Goal: Task Accomplishment & Management: Manage account settings

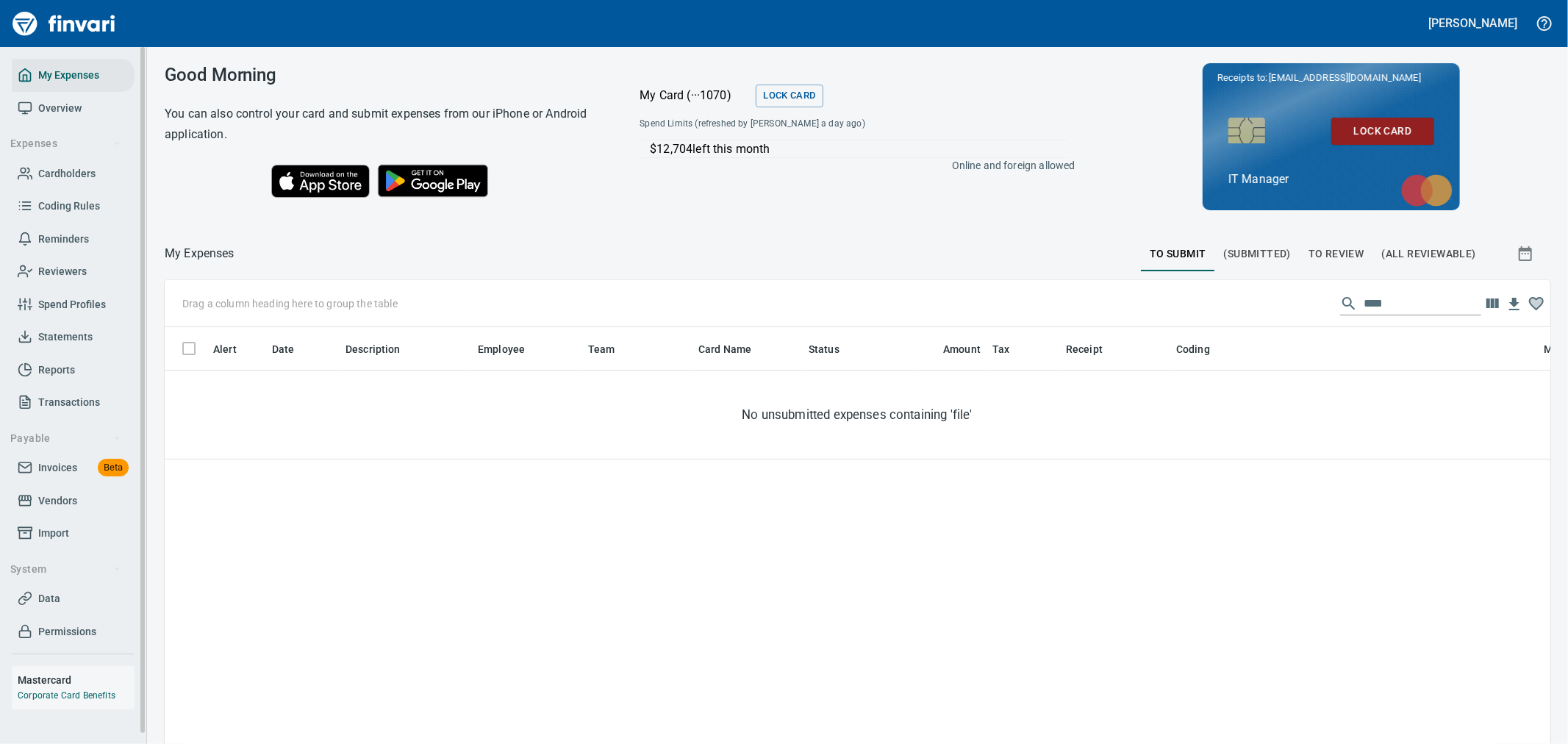
scroll to position [557, 1361]
click at [34, 167] on span "Cardholders" at bounding box center [72, 173] width 111 height 18
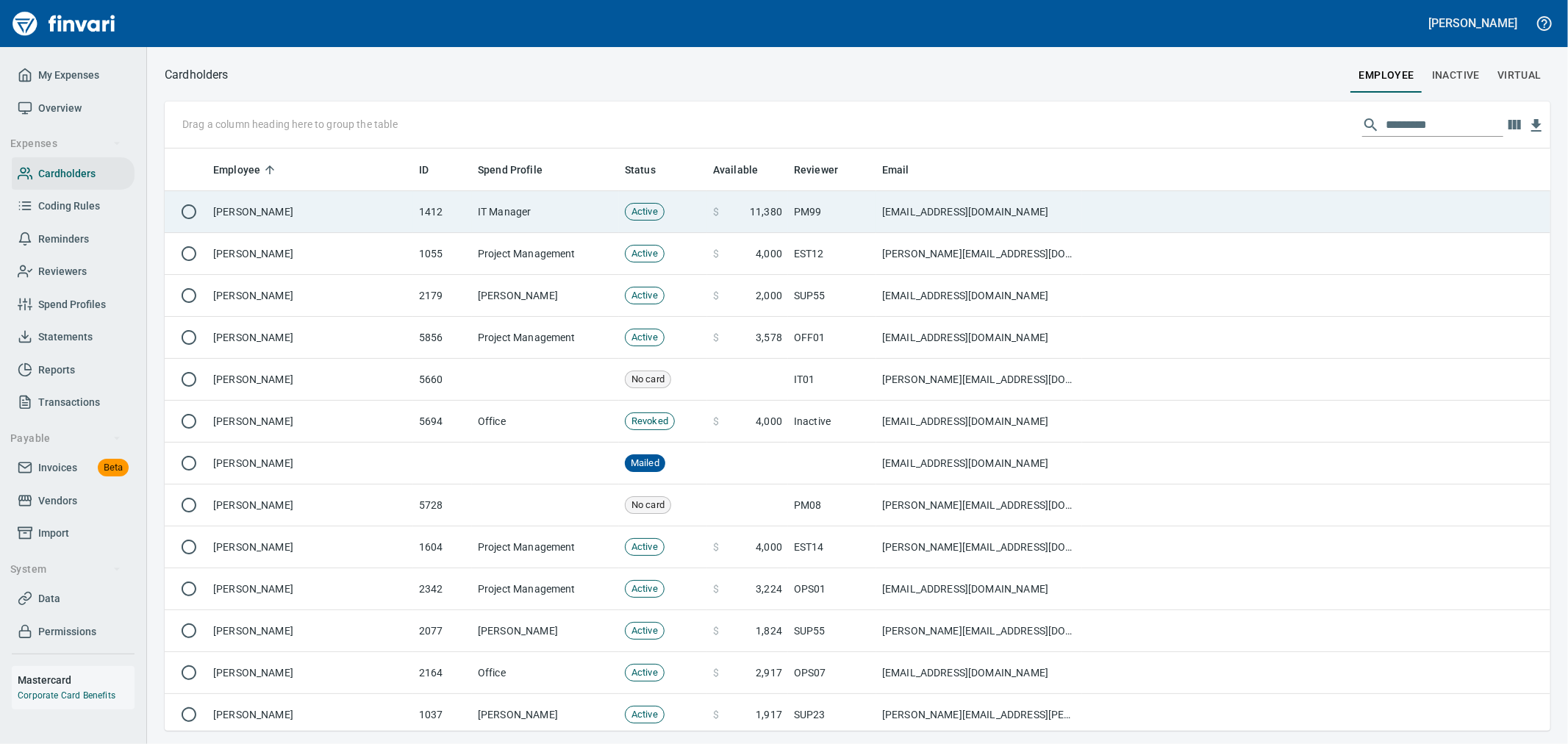
scroll to position [570, 1361]
click at [831, 216] on td "PM99" at bounding box center [831, 212] width 88 height 42
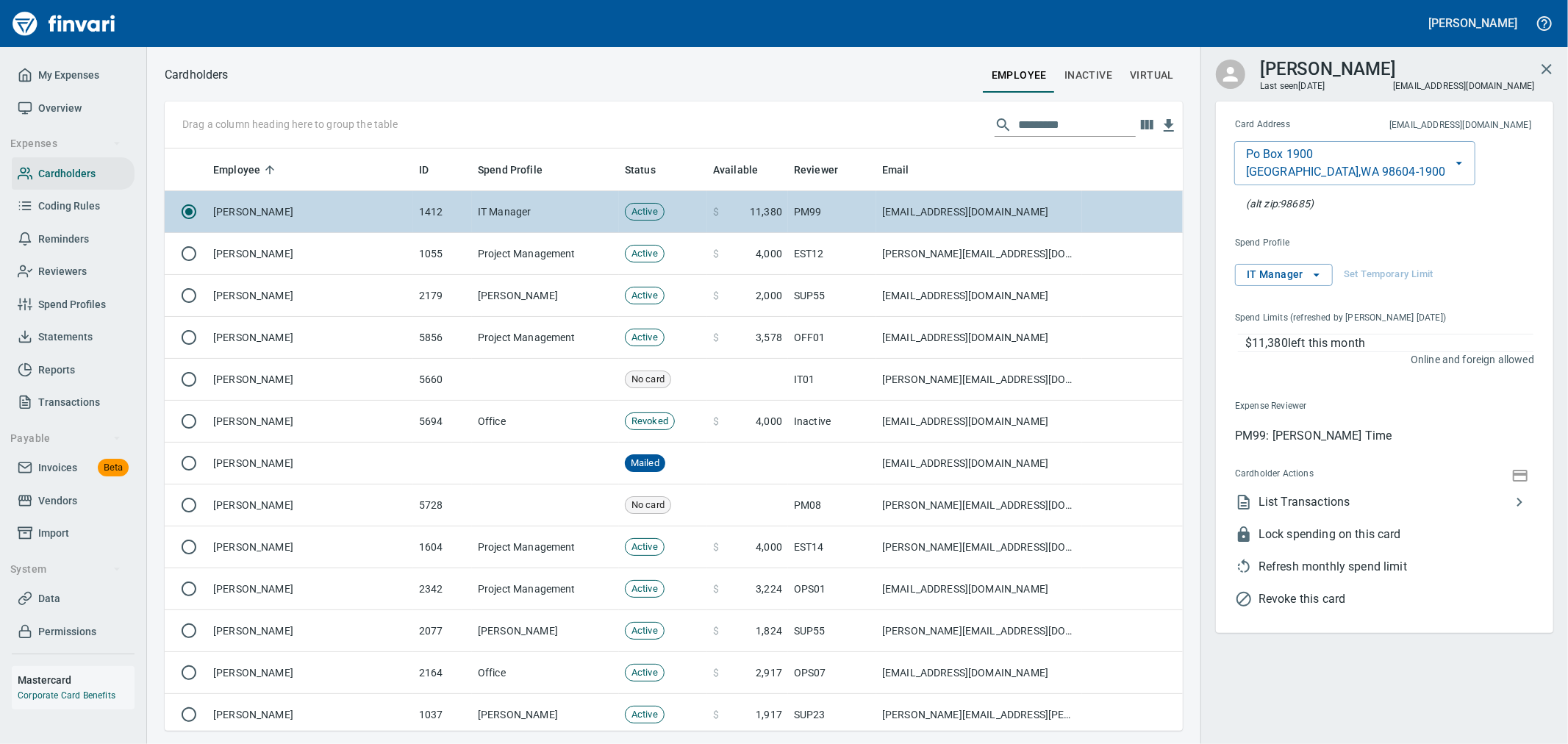
click at [1523, 469] on icon "button" at bounding box center [1520, 475] width 17 height 17
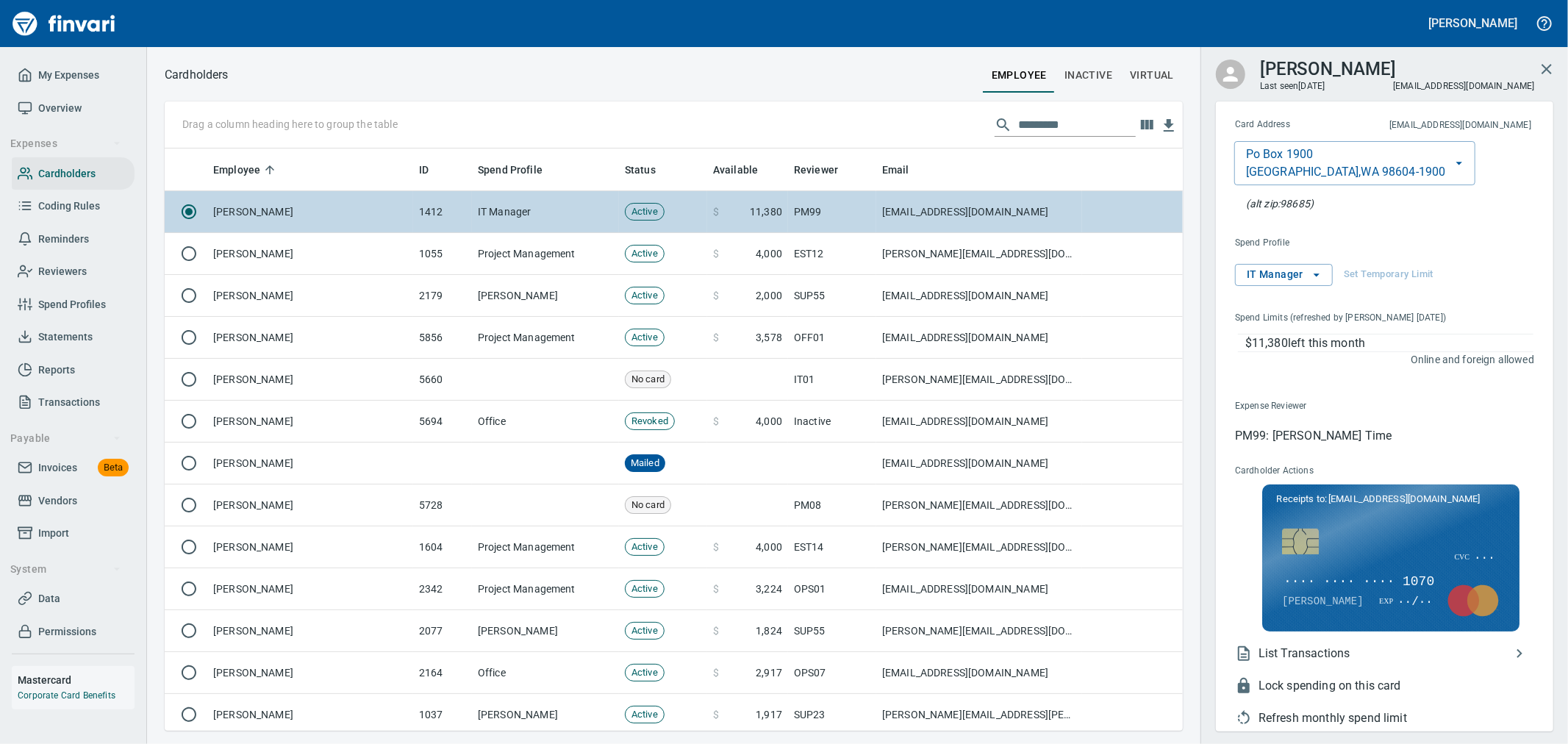
scroll to position [570, 994]
click at [1375, 584] on span "···· ···· ···· 1070" at bounding box center [1359, 581] width 154 height 19
click at [1313, 584] on span "[CREDIT_CARD_NUMBER]" at bounding box center [1363, 581] width 162 height 19
click at [75, 76] on span "My Expenses" at bounding box center [69, 76] width 61 height 18
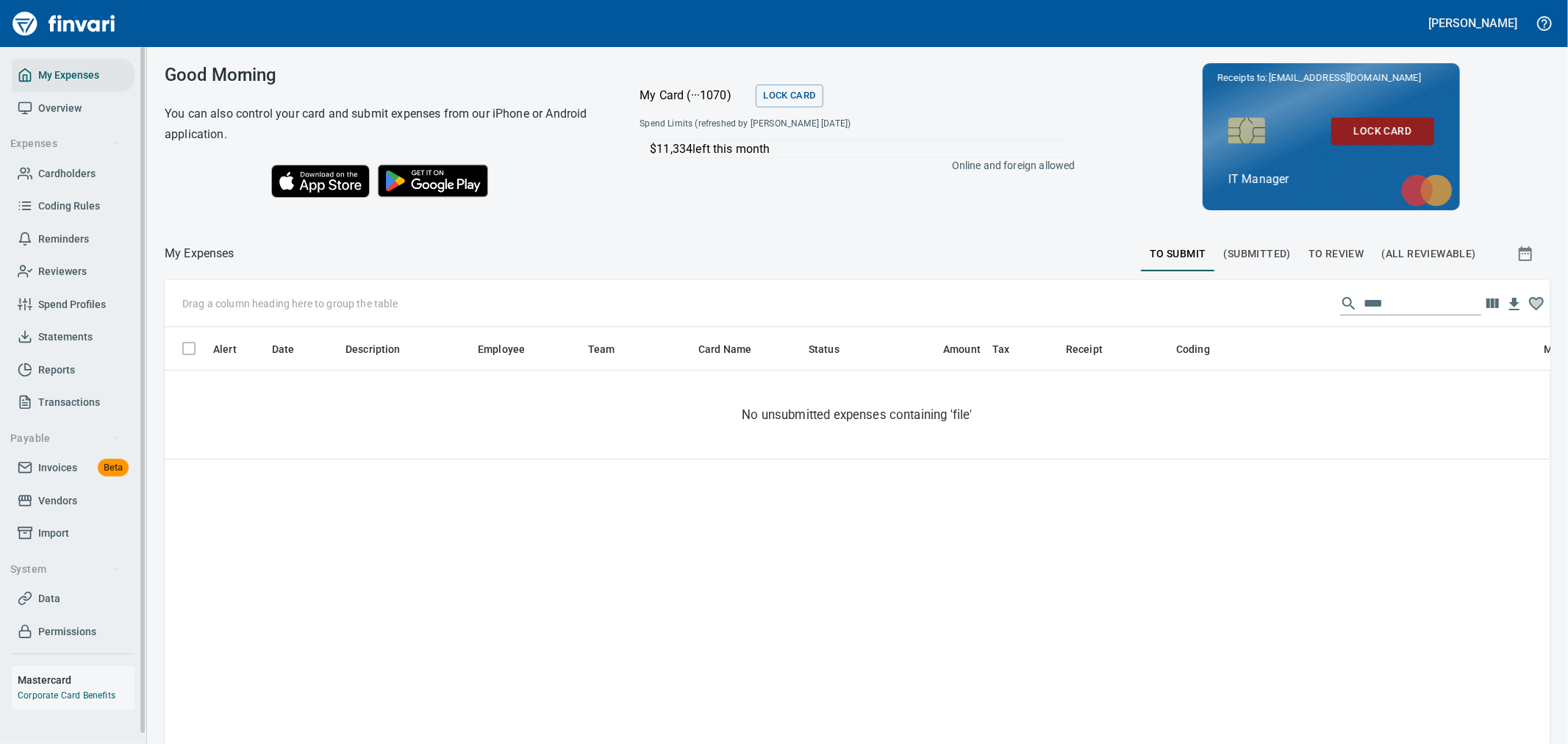
scroll to position [557, 1361]
drag, startPoint x: 1310, startPoint y: 295, endPoint x: 1197, endPoint y: 283, distance: 113.6
click at [1217, 285] on div "Drag a column heading here to group the table ****" at bounding box center [857, 303] width 1386 height 47
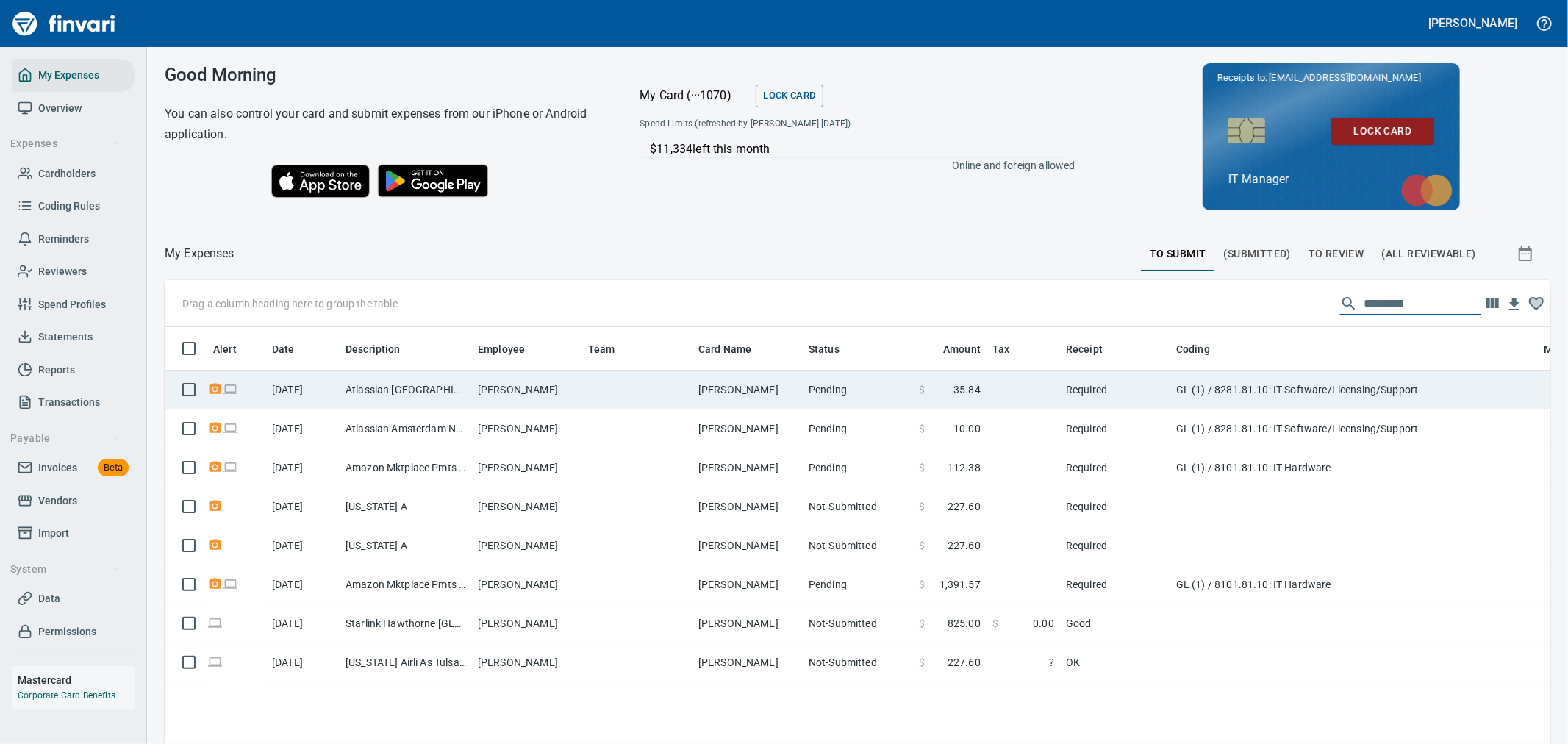
click at [881, 388] on td "Pending" at bounding box center [858, 389] width 110 height 39
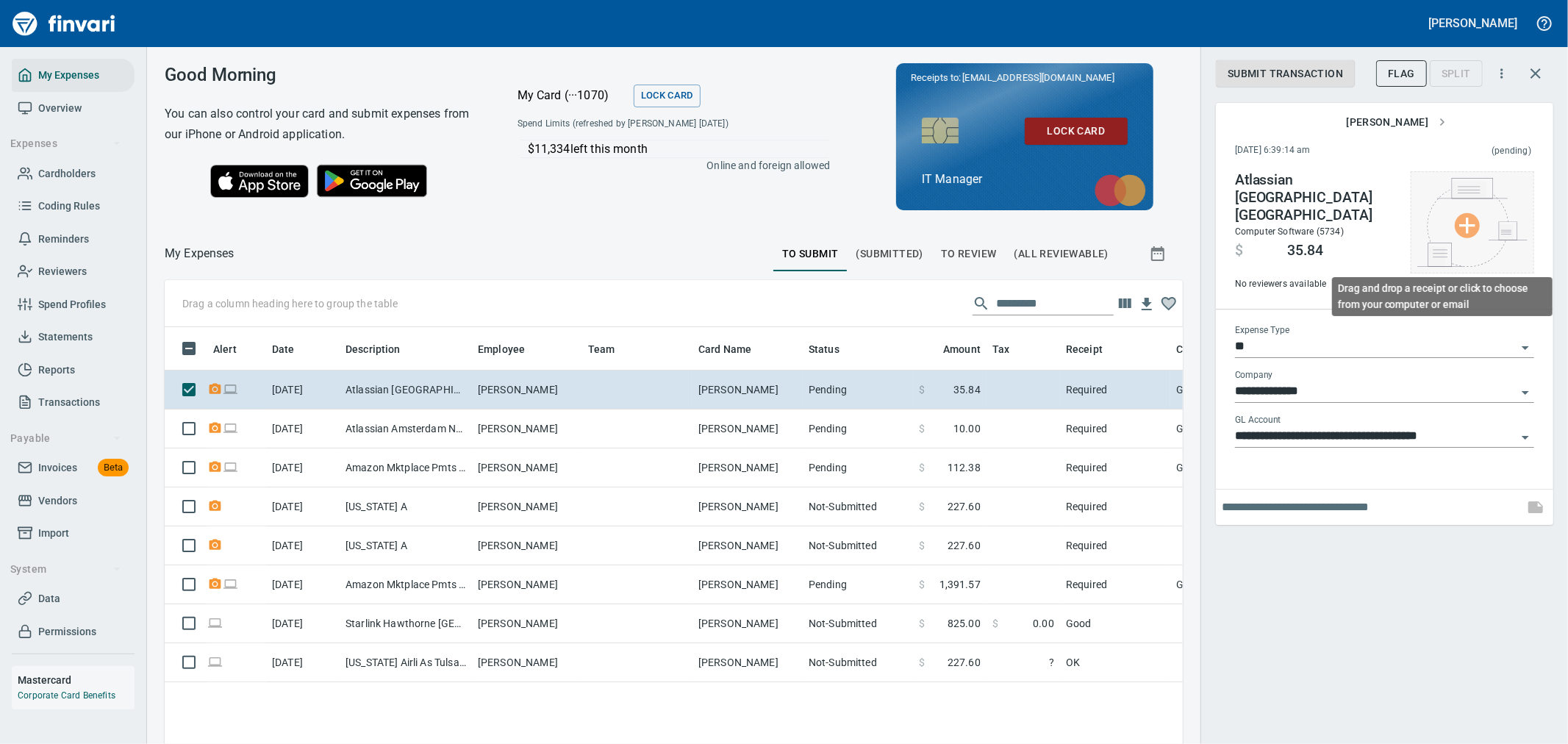
click at [1469, 209] on img at bounding box center [1472, 223] width 110 height 89
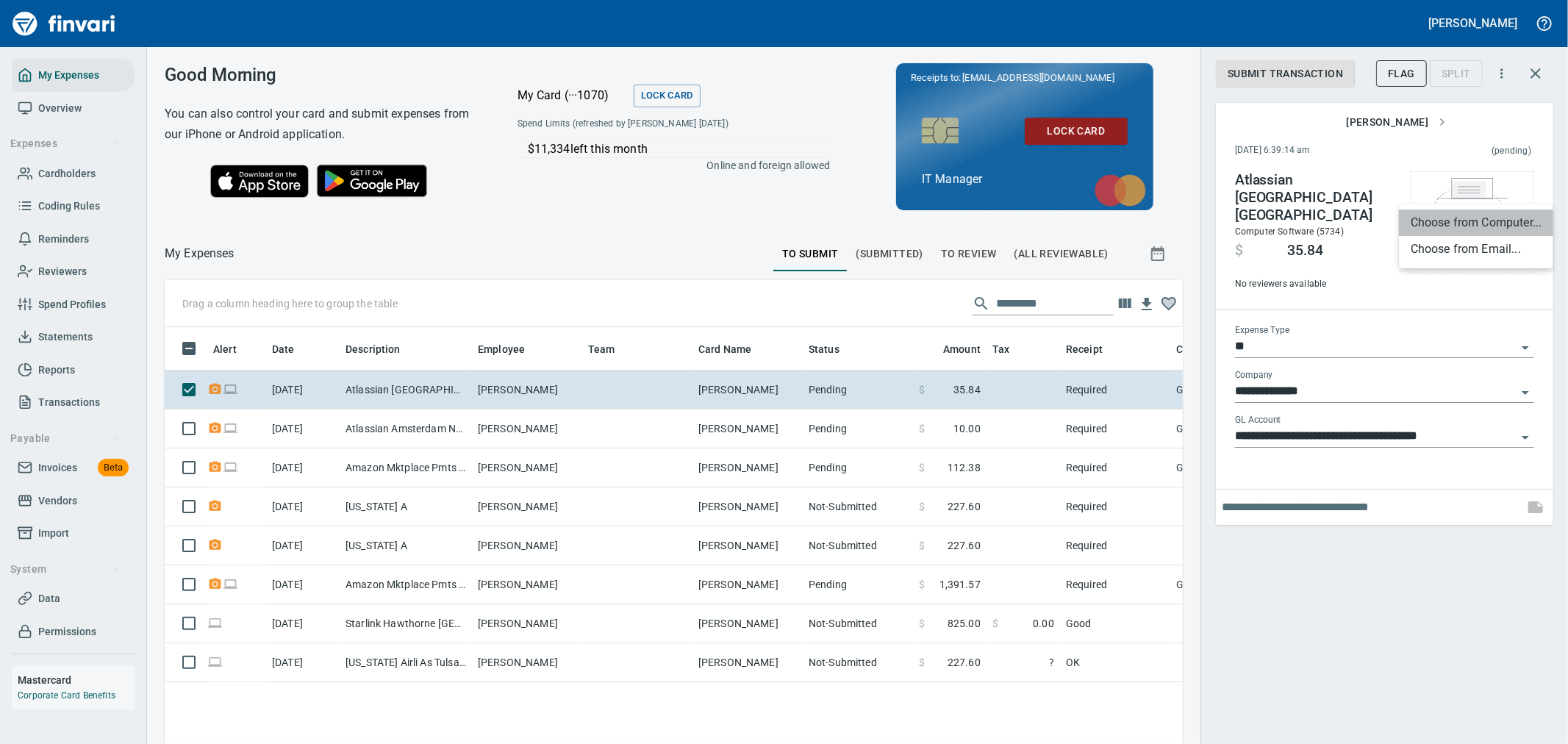
click at [1464, 228] on li "Choose from Computer..." at bounding box center [1476, 223] width 154 height 26
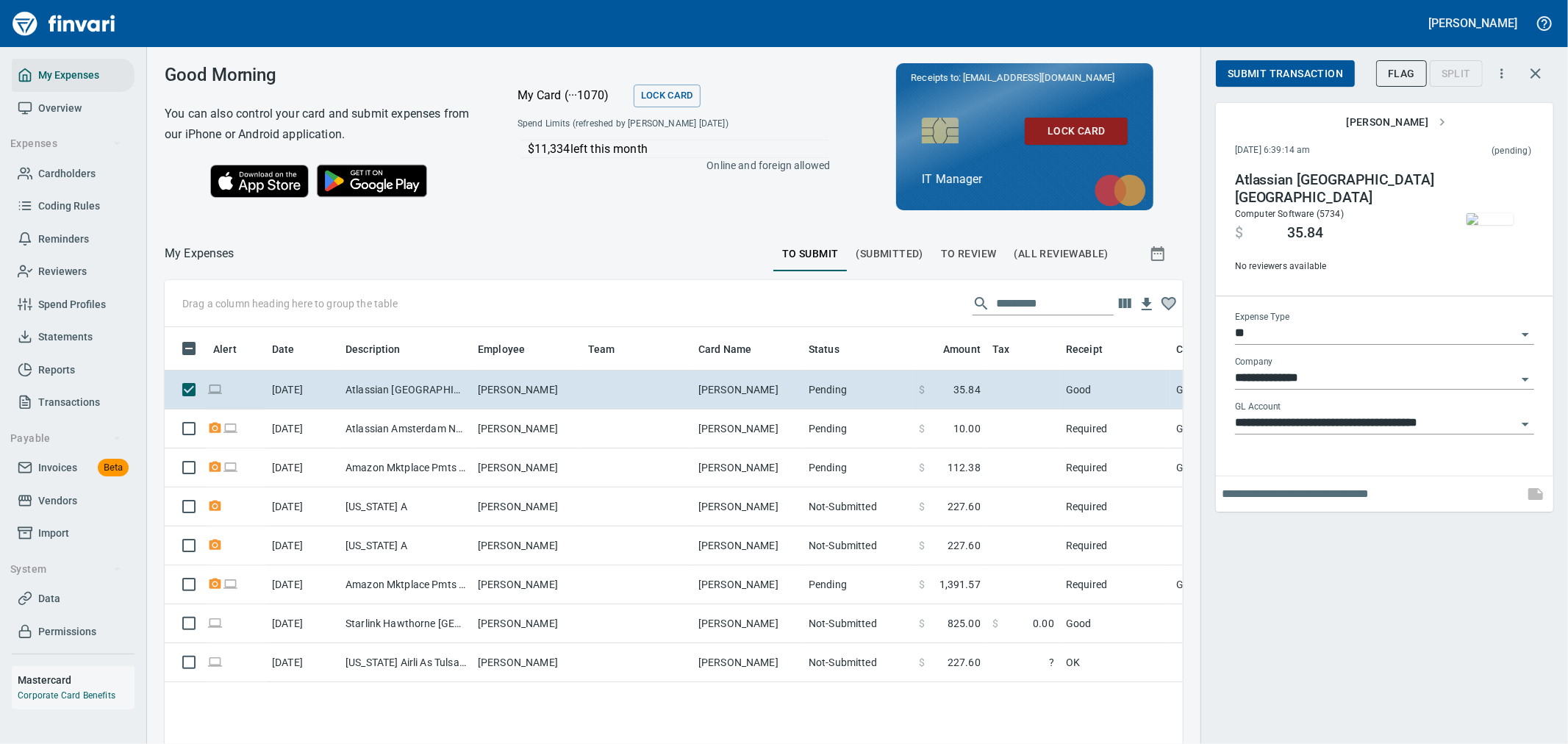
click at [1298, 70] on span "Submit Transaction" at bounding box center [1285, 74] width 116 height 18
